Goal: Task Accomplishment & Management: Manage account settings

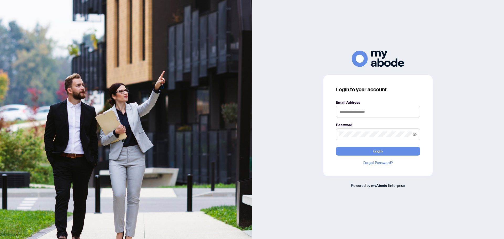
type input "**********"
click at [386, 149] on button "Login" at bounding box center [378, 151] width 84 height 9
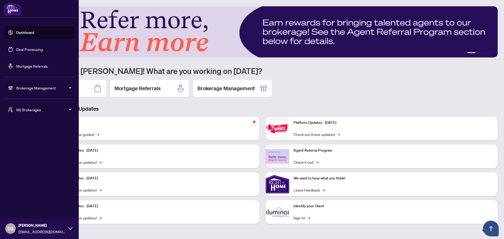
click at [43, 50] on link "Deal Processing" at bounding box center [29, 49] width 26 height 5
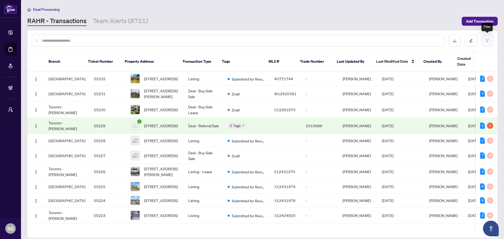
click at [490, 36] on button "button" at bounding box center [487, 41] width 12 height 12
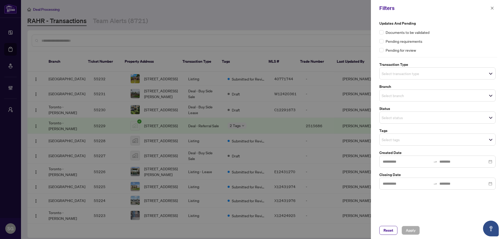
click at [422, 75] on span "Select transaction type" at bounding box center [437, 73] width 116 height 7
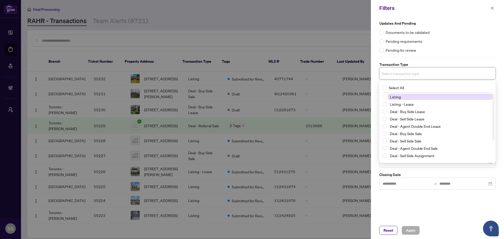
click at [406, 95] on span "Listing" at bounding box center [439, 97] width 105 height 6
click at [406, 104] on span "Listing - Lease" at bounding box center [402, 105] width 24 height 5
click at [440, 203] on div "Updates and Pending Documents to be validated Pending requirements Pending for …" at bounding box center [437, 118] width 133 height 205
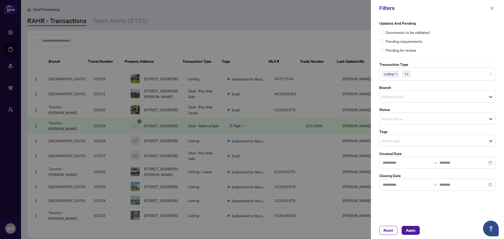
click at [401, 137] on span "Select tags" at bounding box center [437, 140] width 116 height 7
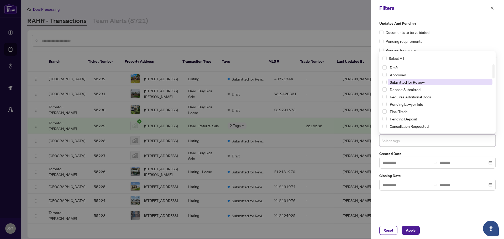
click at [398, 81] on span "Submitted for Review" at bounding box center [407, 82] width 35 height 5
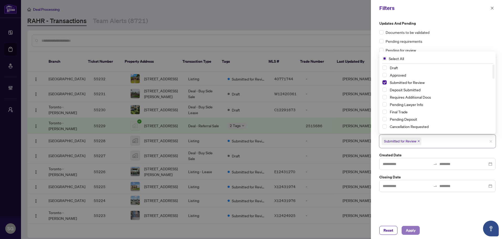
click at [418, 232] on button "Apply" at bounding box center [410, 230] width 18 height 9
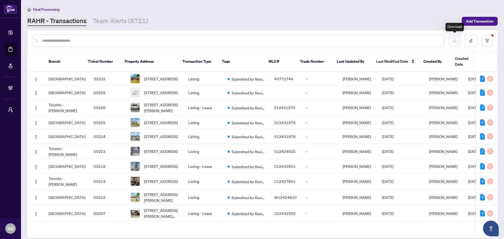
click at [459, 39] on button "button" at bounding box center [454, 41] width 12 height 12
click at [486, 37] on button "button" at bounding box center [487, 41] width 12 height 12
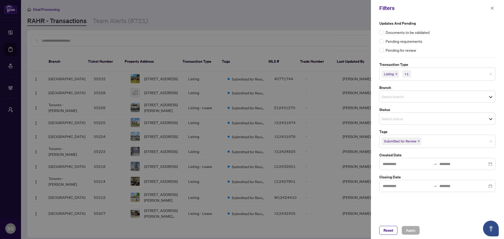
click at [418, 141] on icon "close" at bounding box center [418, 141] width 2 height 2
click at [418, 232] on button "Apply" at bounding box center [410, 230] width 18 height 9
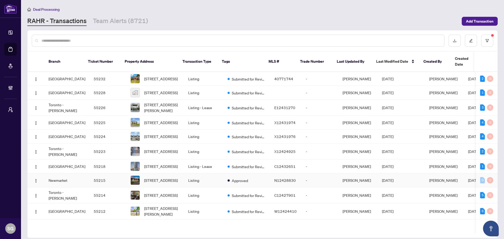
click at [76, 183] on td "Newmarket" at bounding box center [66, 180] width 45 height 14
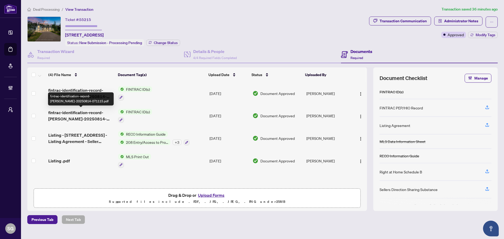
click at [94, 119] on span "fintrac-identification-record-vladimir-pivovarov-20250814-071115.pdf" at bounding box center [81, 115] width 66 height 13
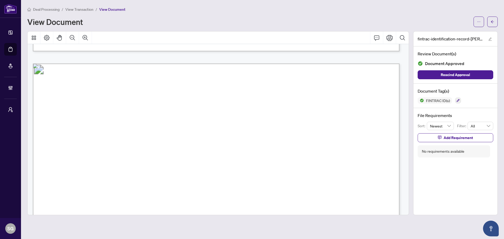
scroll to position [498, 0]
